Goal: Information Seeking & Learning: Find specific fact

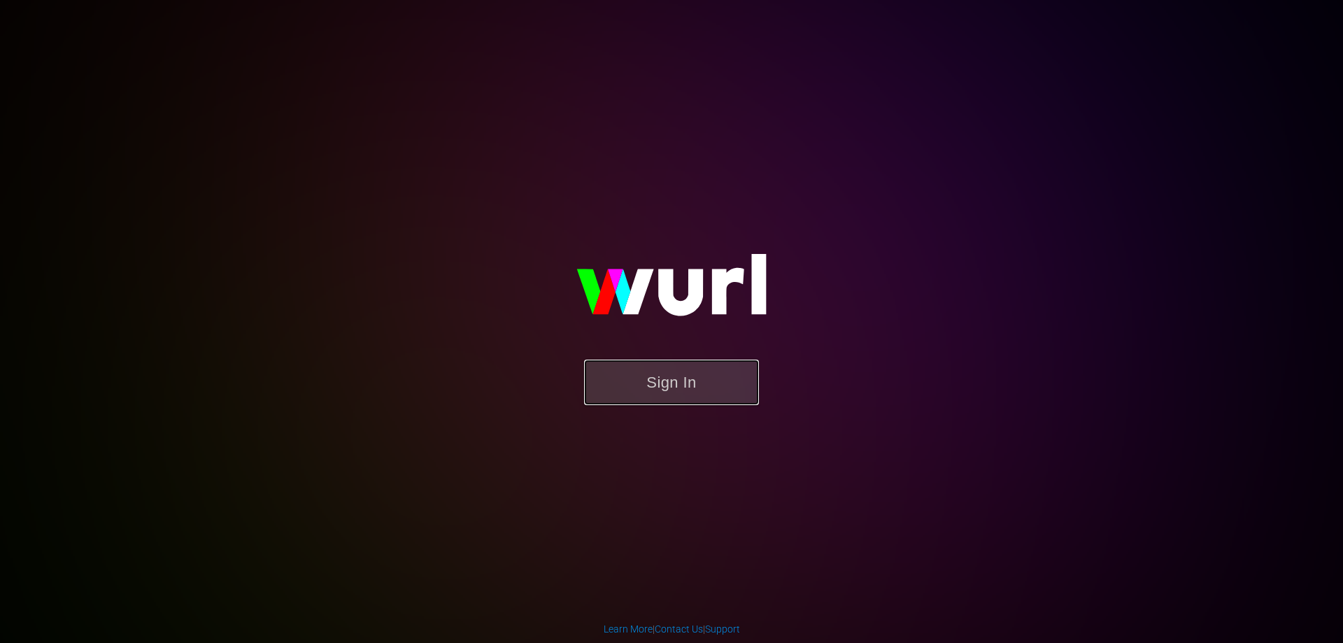
click at [702, 394] on button "Sign In" at bounding box center [671, 381] width 175 height 45
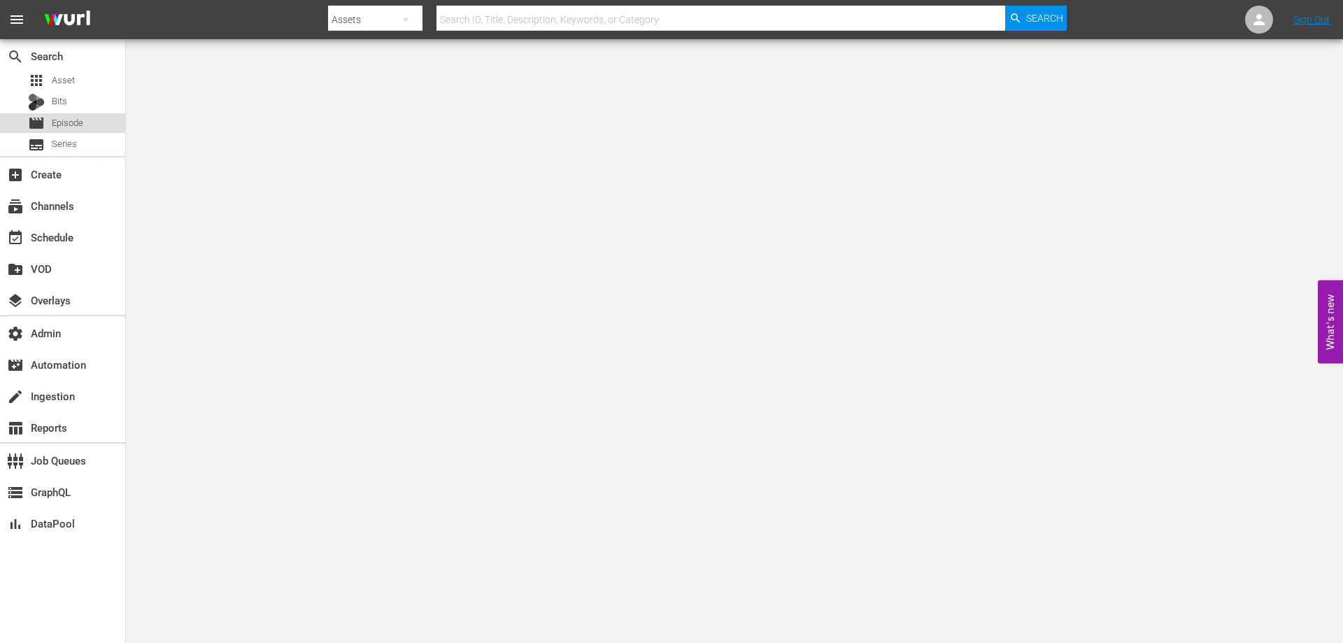
click at [94, 120] on div "movie Episode" at bounding box center [62, 123] width 125 height 20
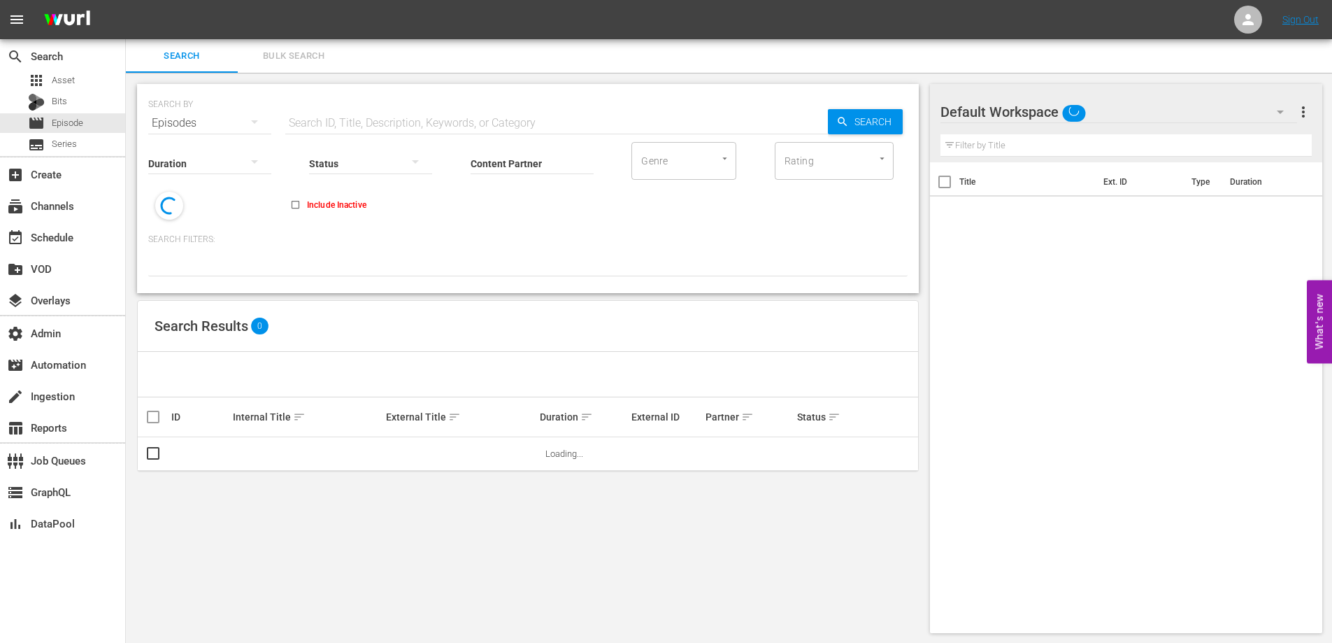
click at [371, 106] on div "SEARCH BY Search By Episodes Search ID, Title, Description, Keywords, or Catego…" at bounding box center [527, 115] width 759 height 50
click at [366, 120] on input "text" at bounding box center [556, 123] width 543 height 34
paste input "La%20Sonrisa%20De%20Mona%20Lisa"
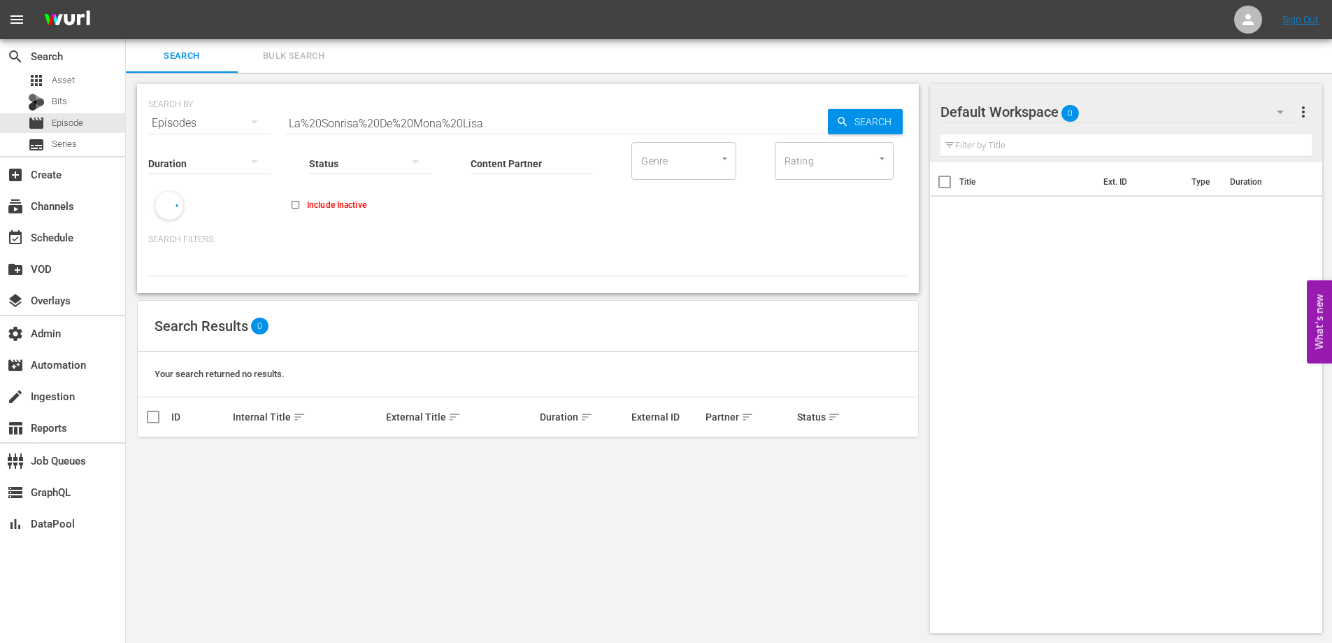
click at [365, 124] on input "La%20Sonrisa%20De%20Mona%20Lisa" at bounding box center [556, 123] width 543 height 34
paste input "Sonrisa De Mona"
type input "La Sonrisa De Mona Lisa"
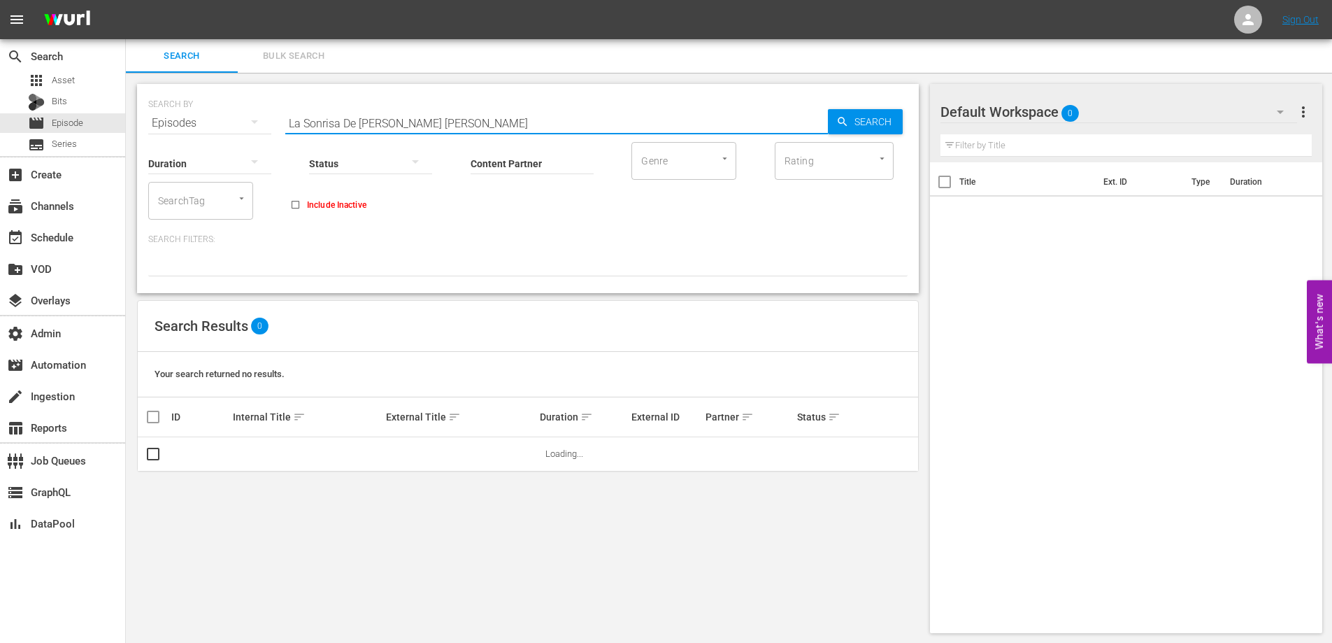
click at [836, 138] on div "SEARCH BY Search By Episodes Search ID, Title, Description, Keywords, or Catego…" at bounding box center [527, 115] width 759 height 50
click at [841, 122] on icon "button" at bounding box center [842, 121] width 13 height 13
